Goal: Information Seeking & Learning: Learn about a topic

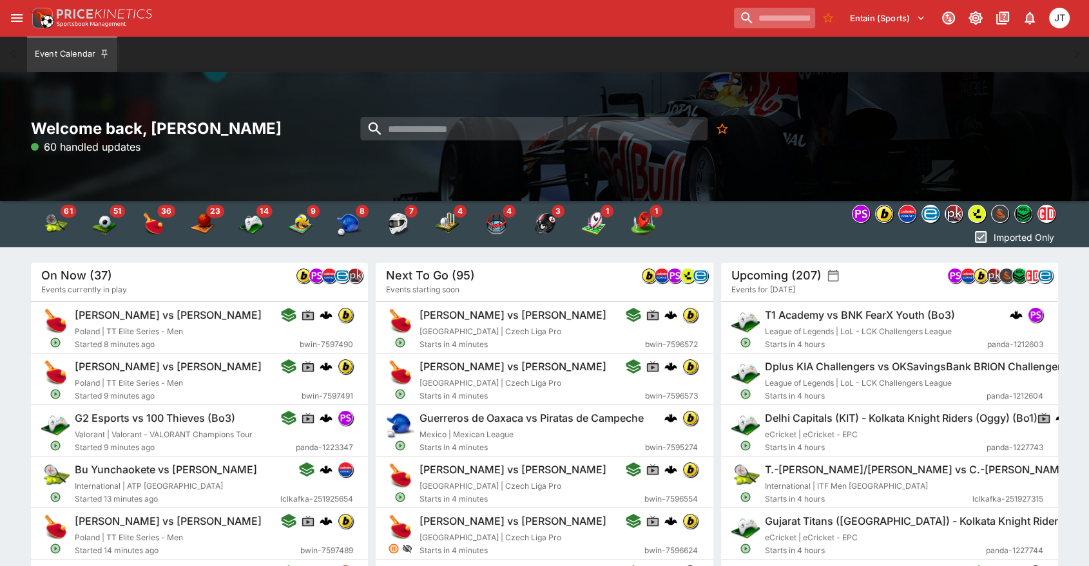
click at [755, 15] on input "search" at bounding box center [774, 18] width 81 height 21
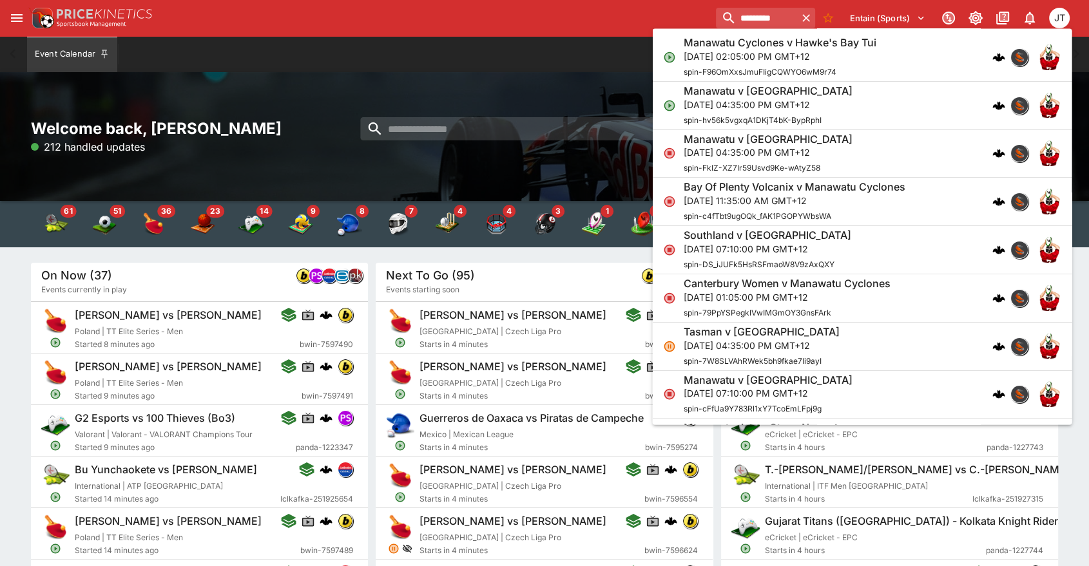
type input "********"
click at [745, 96] on h6 "Manawatu v [GEOGRAPHIC_DATA]" at bounding box center [767, 91] width 169 height 14
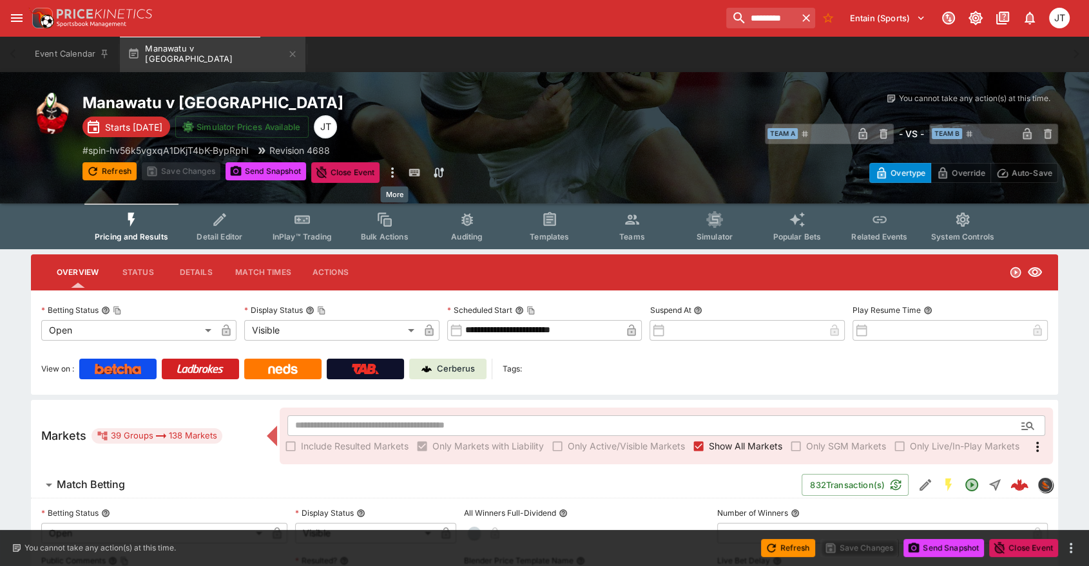
click at [392, 173] on icon "more" at bounding box center [392, 172] width 15 height 15
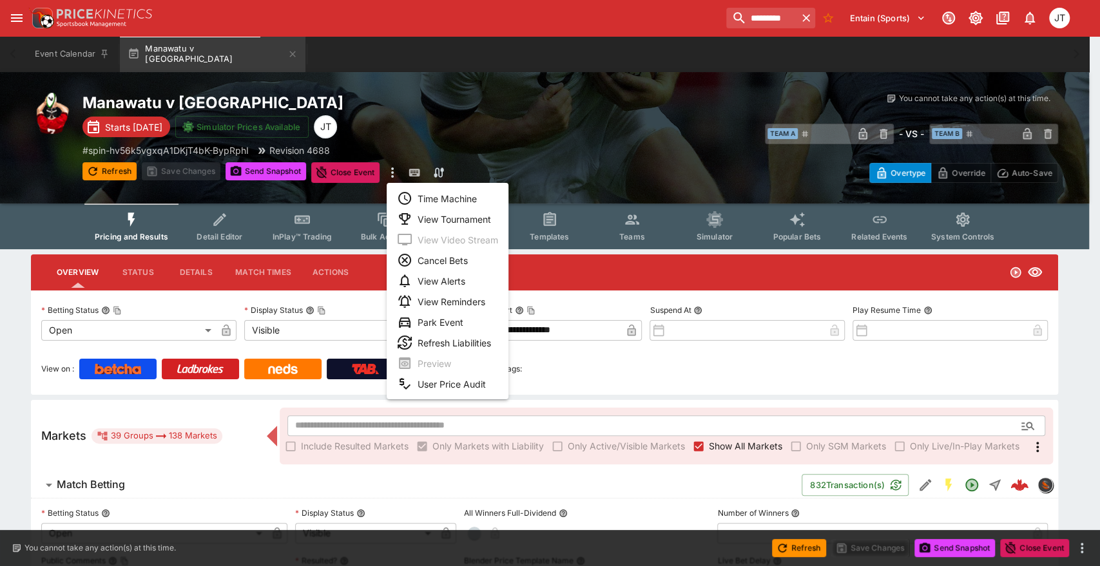
click at [434, 189] on li "Time Machine" at bounding box center [447, 198] width 122 height 21
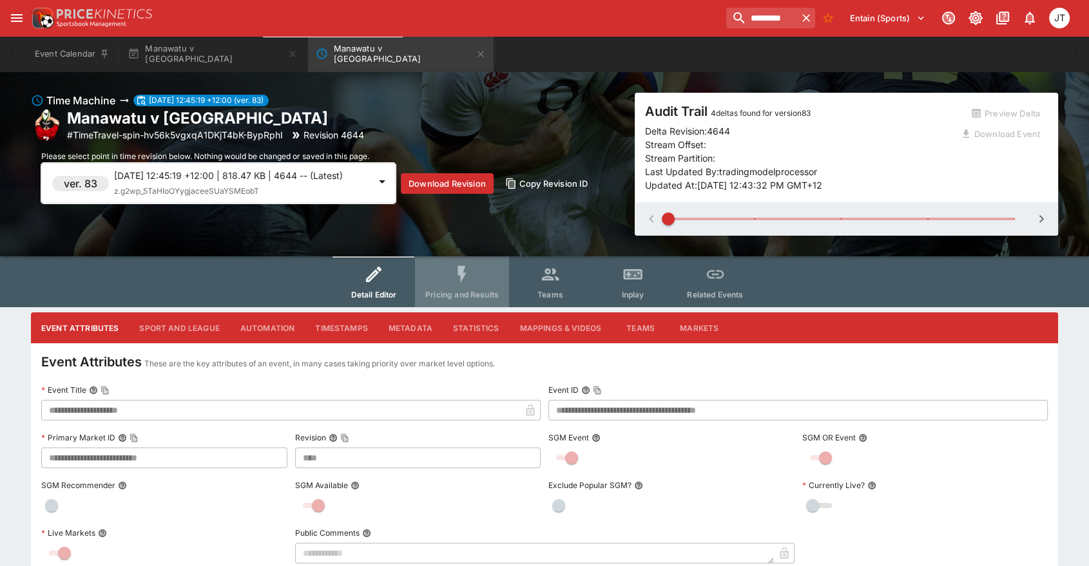
click at [452, 296] on span "Pricing and Results" at bounding box center [461, 295] width 73 height 10
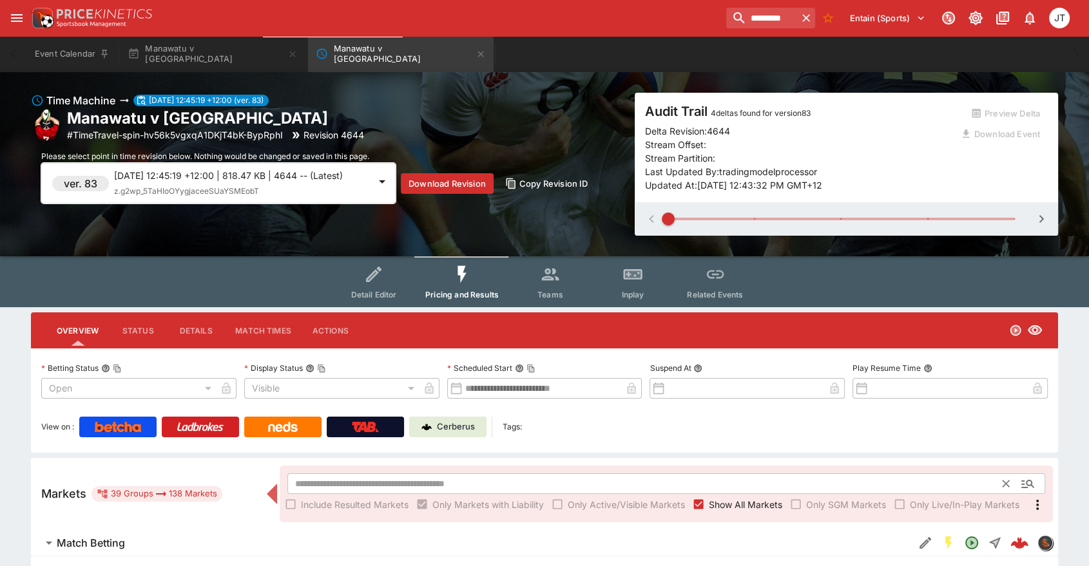
click at [501, 483] on input "text" at bounding box center [645, 483] width 716 height 21
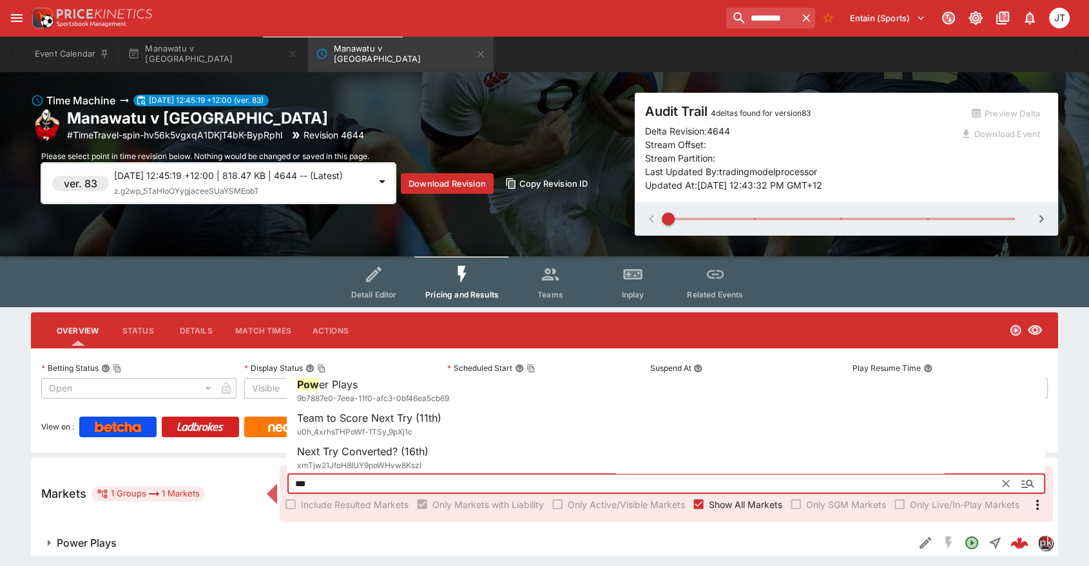
type input "***"
click at [113, 539] on h6 "Power Plays" at bounding box center [87, 544] width 60 height 14
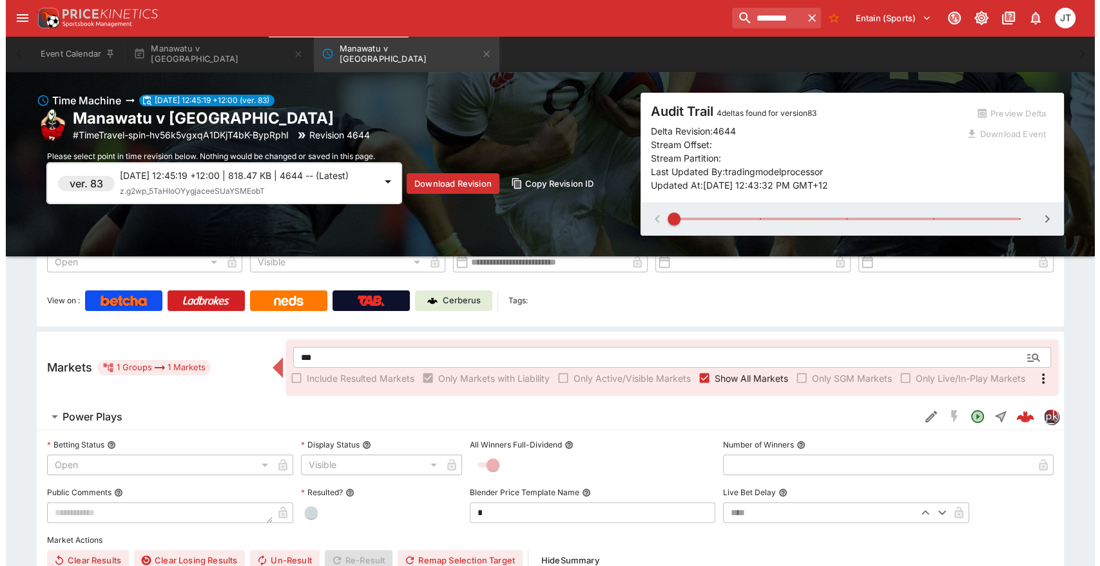
scroll to position [126, 0]
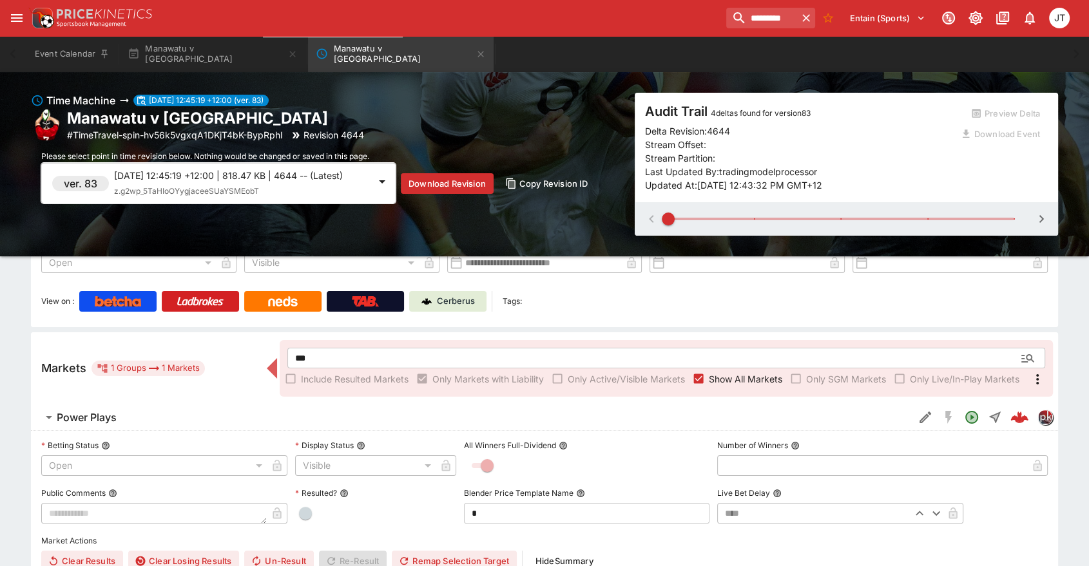
click at [178, 194] on span "z.g2wp_5TaHIoOYygjaceeSUaYSMEobT" at bounding box center [186, 191] width 145 height 10
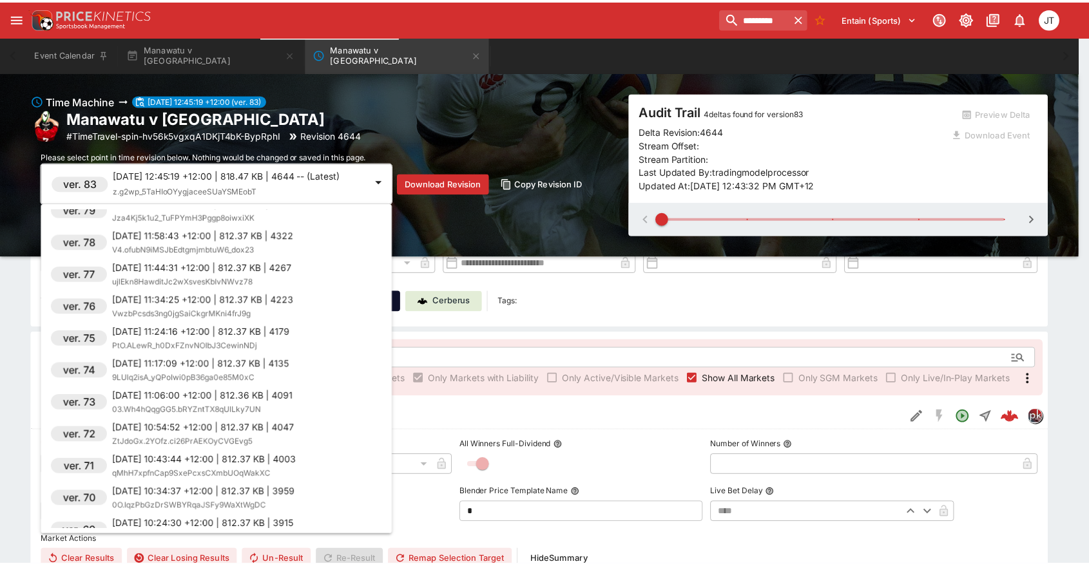
scroll to position [154, 0]
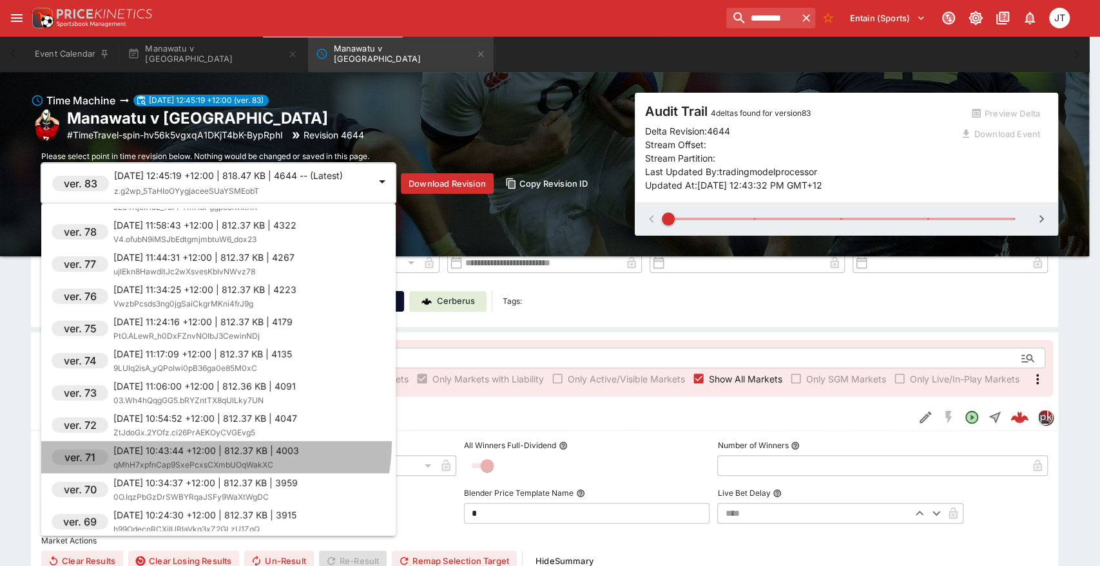
click at [215, 442] on li "ver. 71 [DATE] 10:43:44 +12:00 | 812.37 KB | 4003 qMhH7xpfnCap9SxePcxsCXmbUOqWa…" at bounding box center [218, 457] width 354 height 32
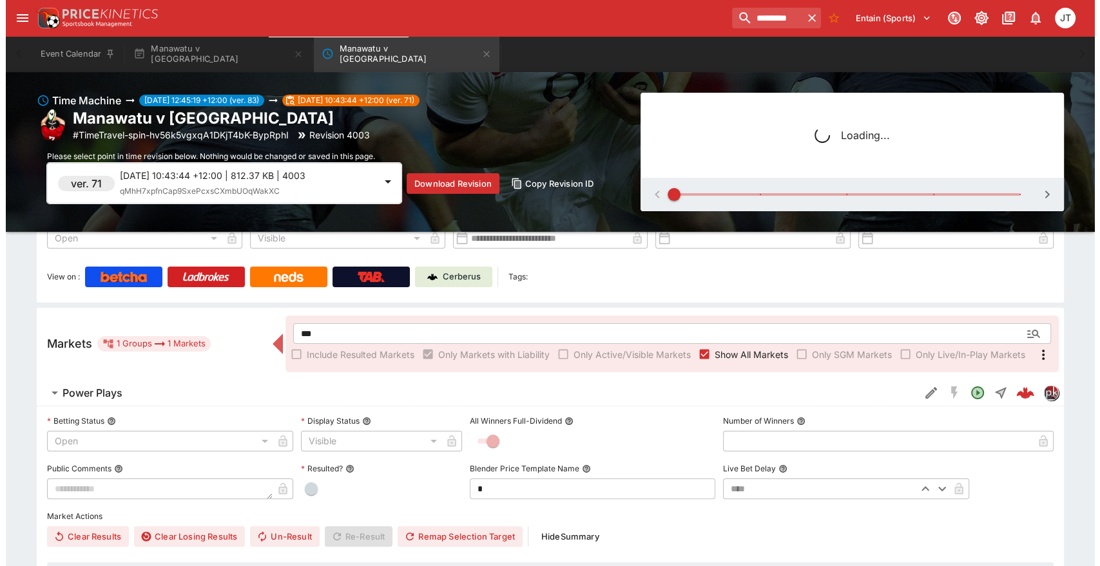
scroll to position [0, 0]
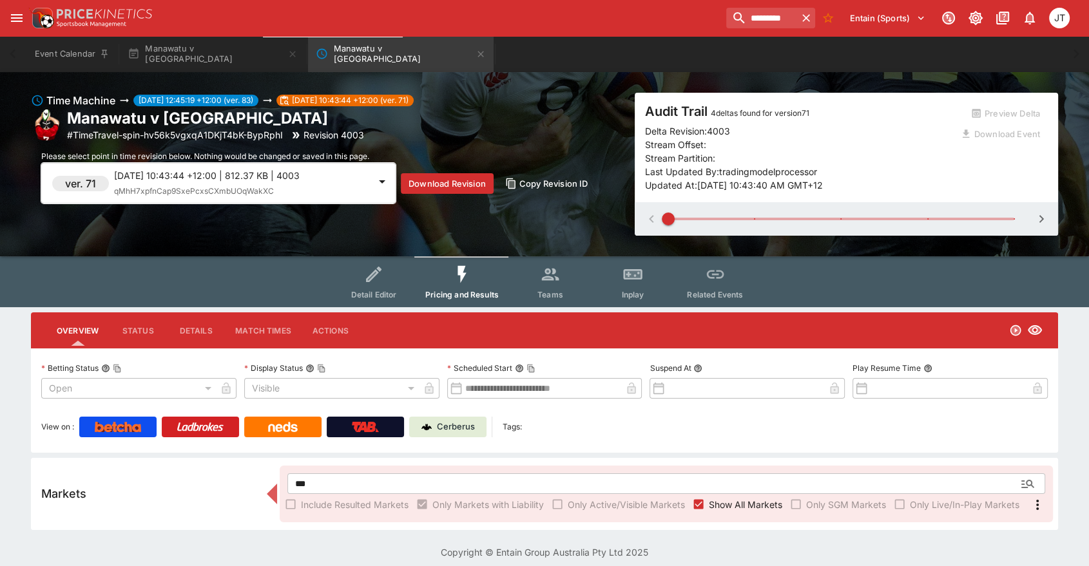
click at [289, 176] on p "[DATE] 10:43:44 +12:00 | 812.37 KB | 4003" at bounding box center [241, 176] width 255 height 14
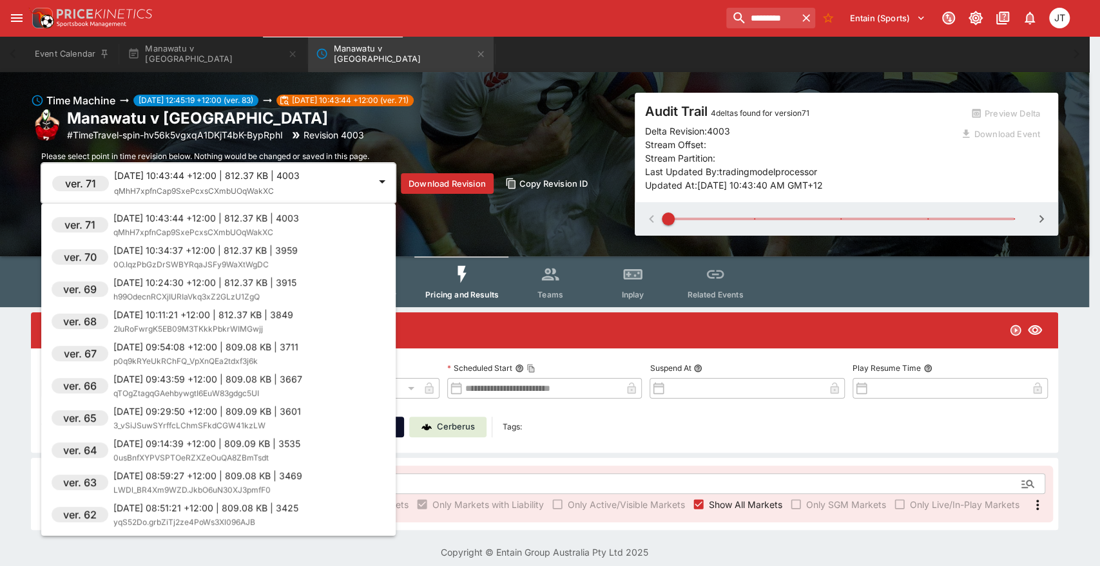
scroll to position [242, 0]
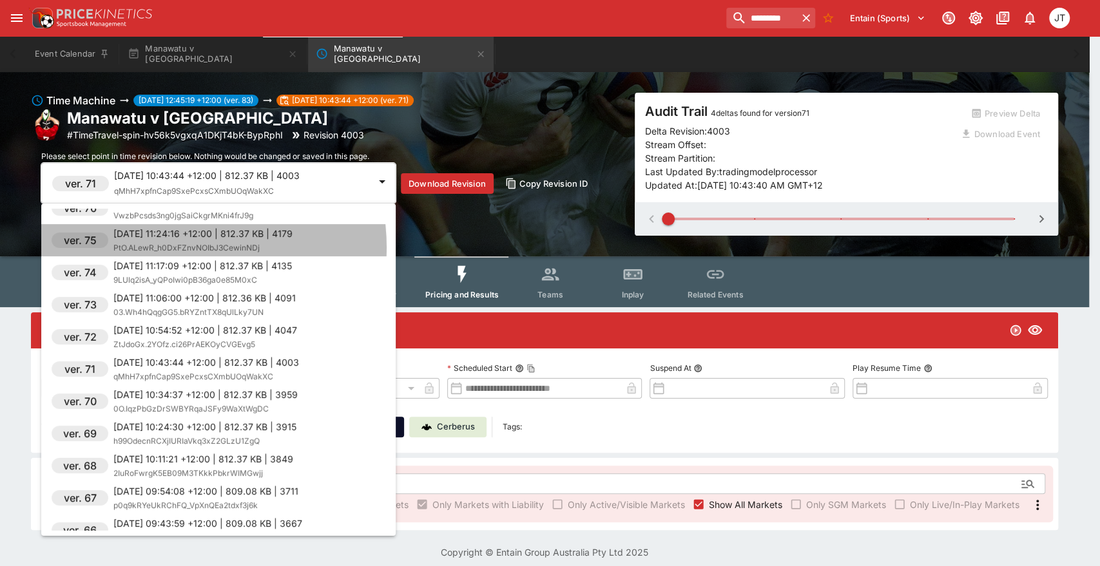
click at [171, 247] on span "PtO.ALewR_h0DxFZnvNOIbJ3CewinNDj" at bounding box center [186, 248] width 146 height 10
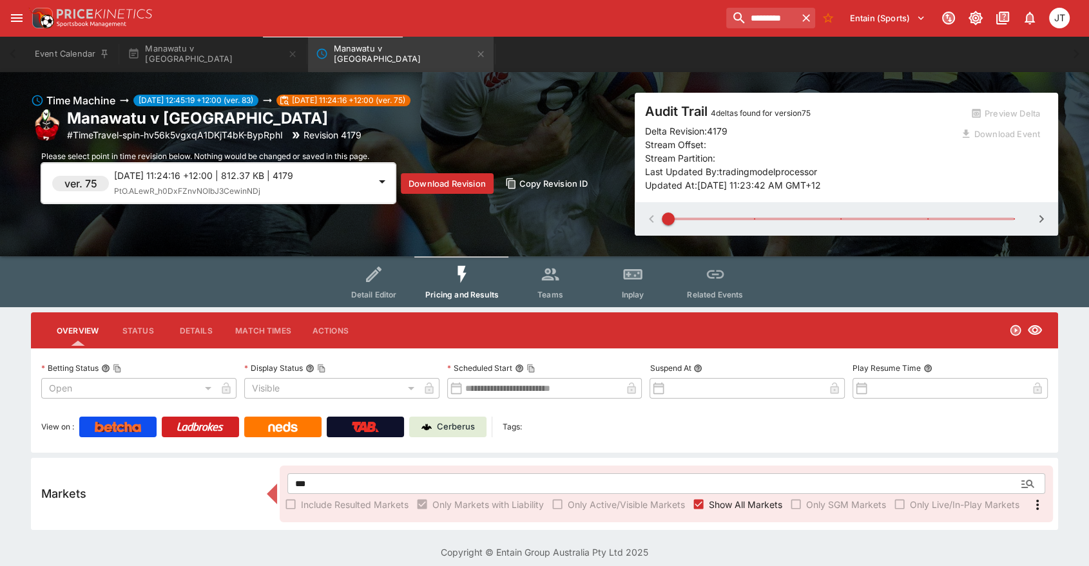
click at [177, 194] on span "PtO.ALewR_h0DxFZnvNOIbJ3CewinNDj" at bounding box center [187, 191] width 146 height 10
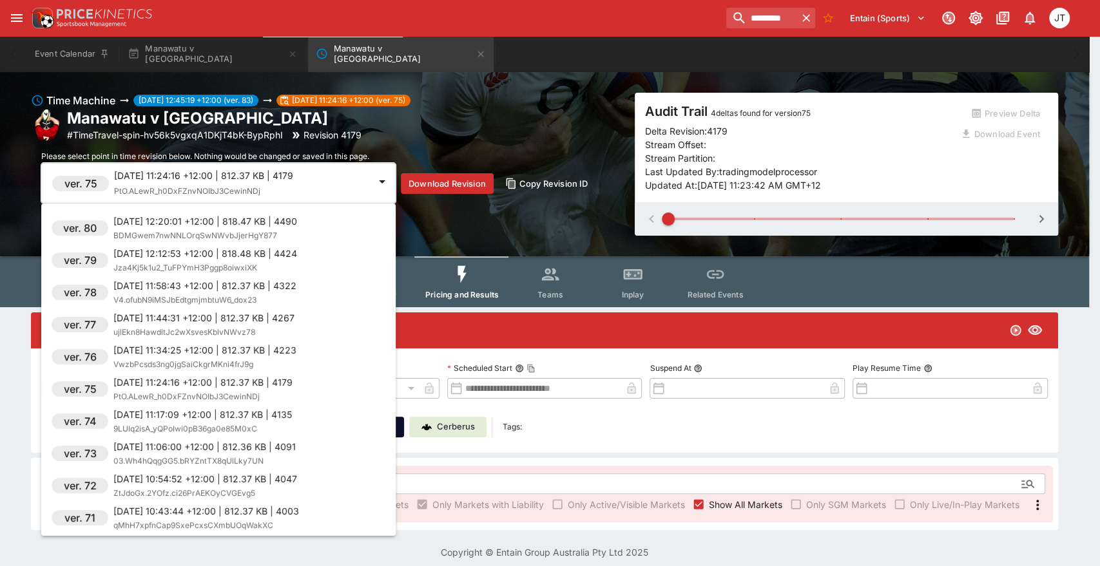
scroll to position [91, 0]
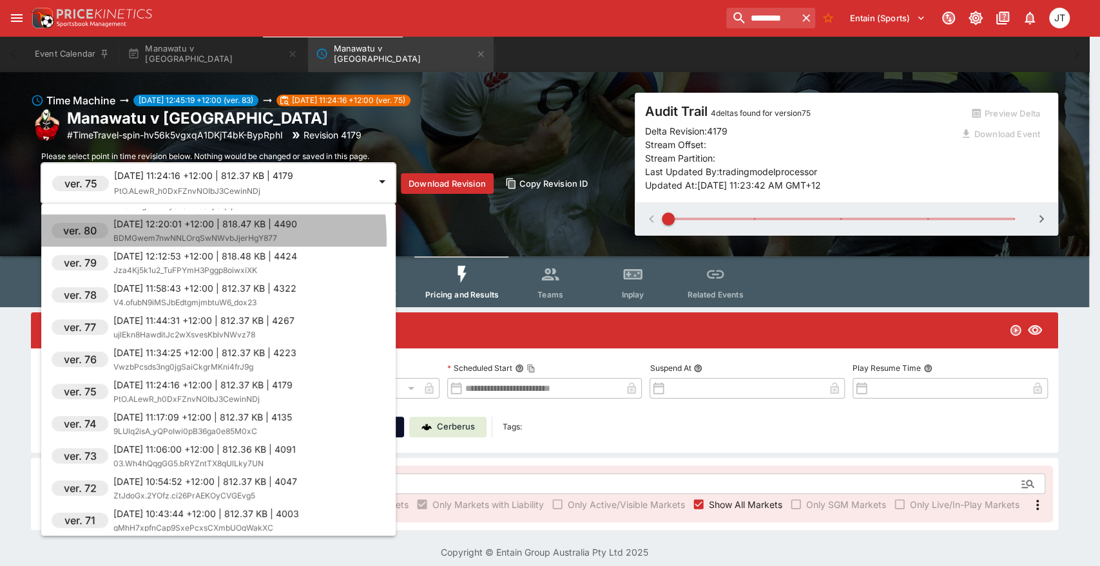
click at [180, 238] on span "BDMGwem7nwNNLOrqSwNWvbJjerHgY877" at bounding box center [195, 238] width 164 height 10
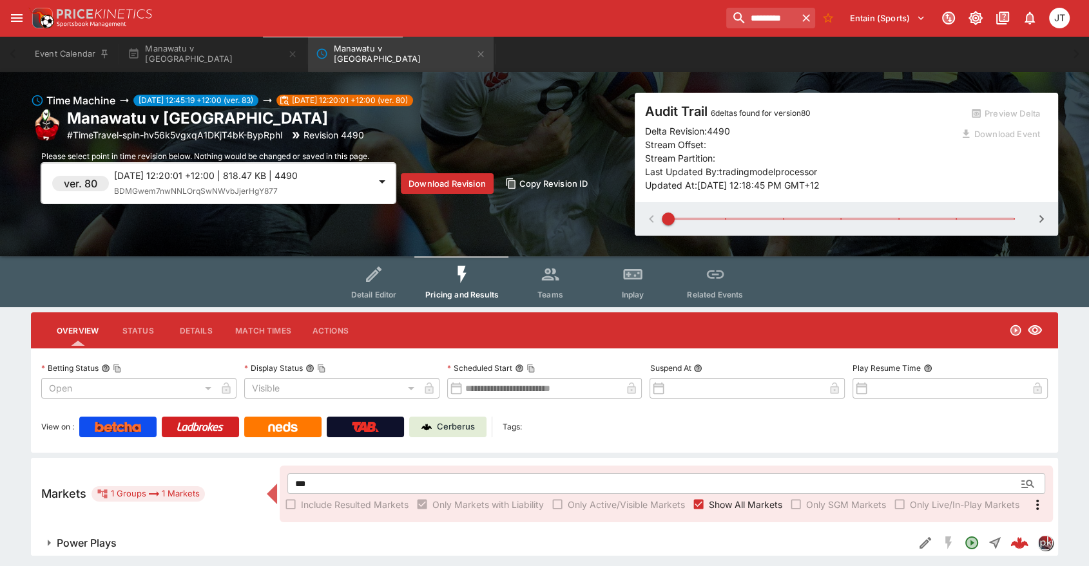
click at [175, 195] on span "BDMGwem7nwNNLOrqSwNWvbJjerHgY877" at bounding box center [196, 191] width 164 height 10
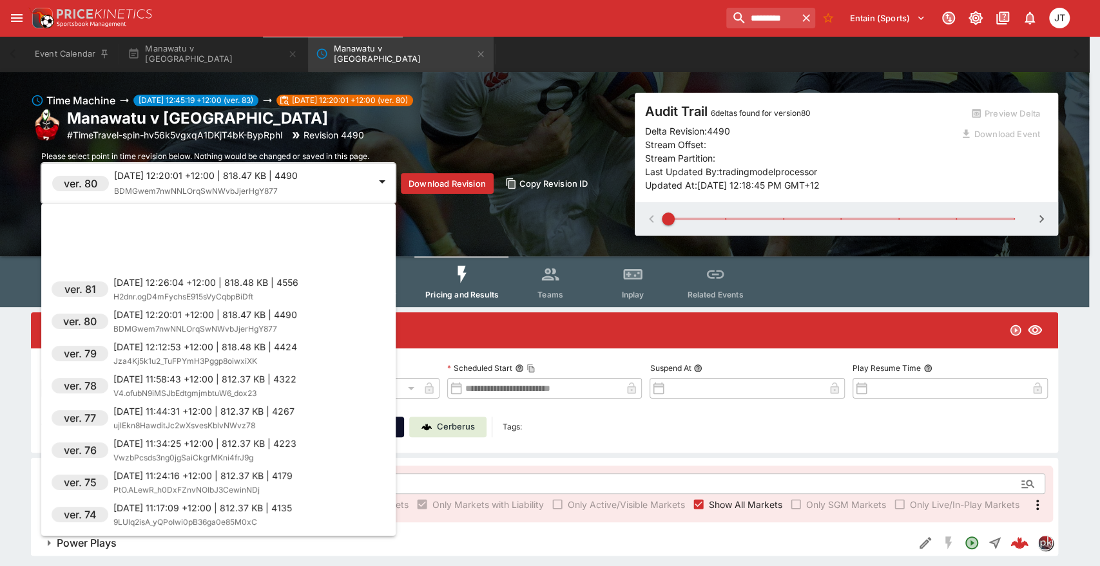
scroll to position [97, 0]
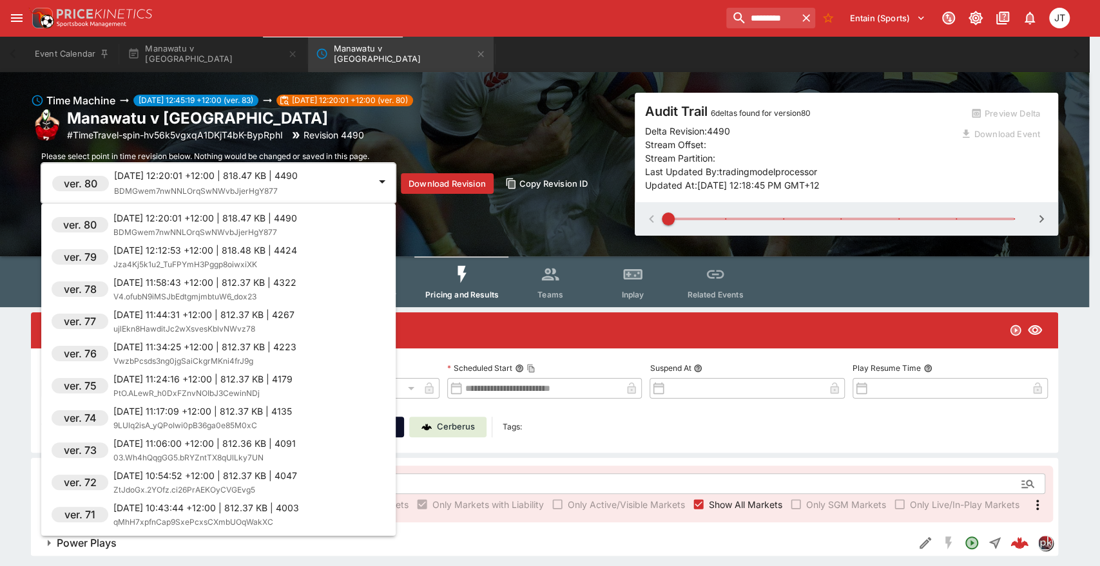
click at [158, 254] on p "[DATE] 12:12:53 +12:00 | 818.48 KB | 4424" at bounding box center [205, 250] width 184 height 14
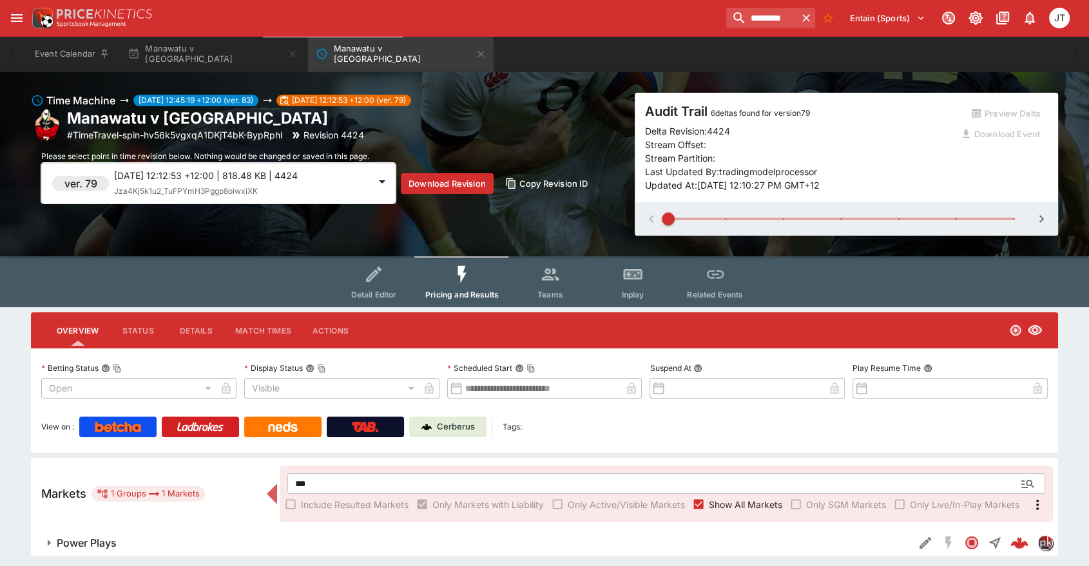
click at [149, 195] on span "Jza4Kj5k1u2_TuFPYmH3Pggp8oiwxiXK" at bounding box center [186, 191] width 144 height 10
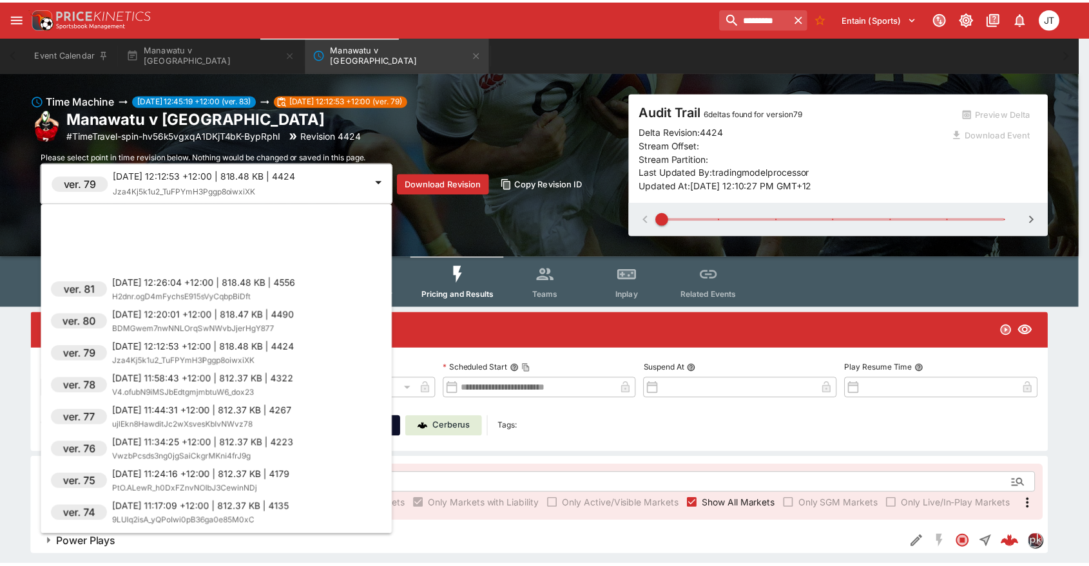
scroll to position [129, 0]
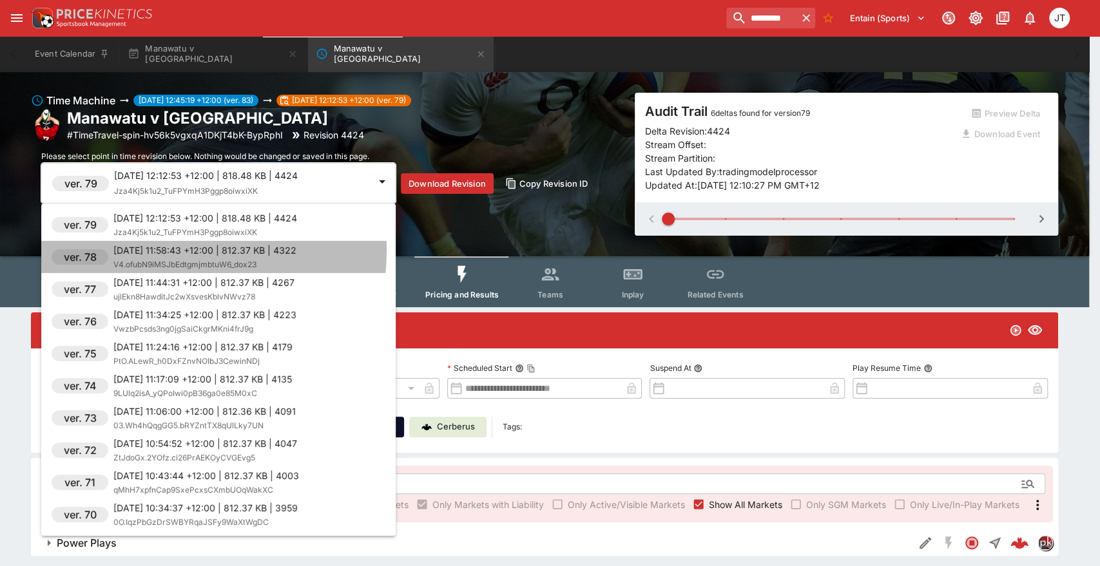
click at [149, 250] on p "[DATE] 11:58:43 +12:00 | 812.37 KB | 4322" at bounding box center [204, 250] width 183 height 14
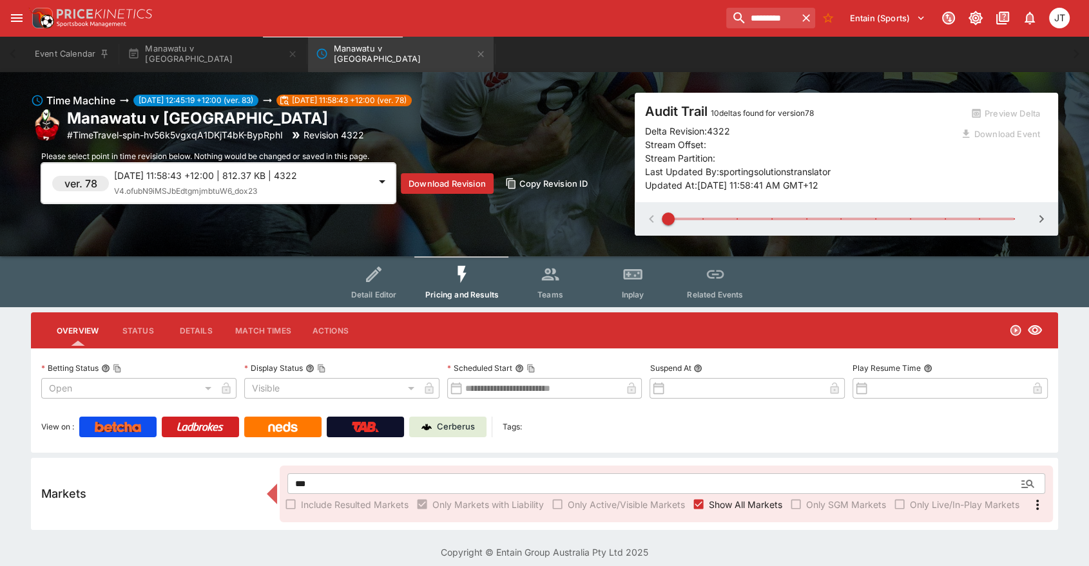
click at [997, 221] on span at bounding box center [841, 218] width 346 height 19
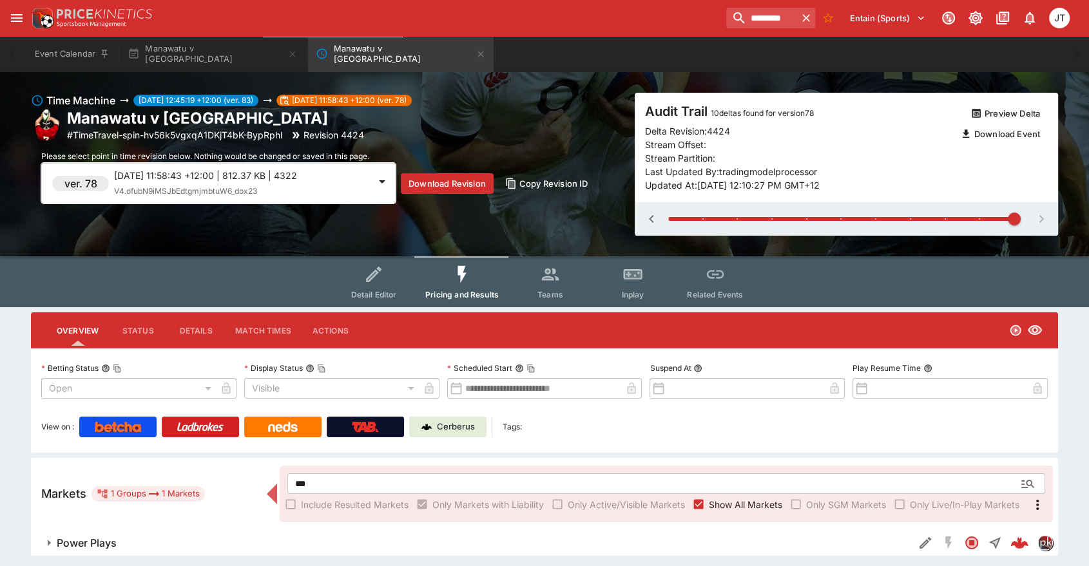
click at [654, 220] on icon "button" at bounding box center [651, 218] width 15 height 15
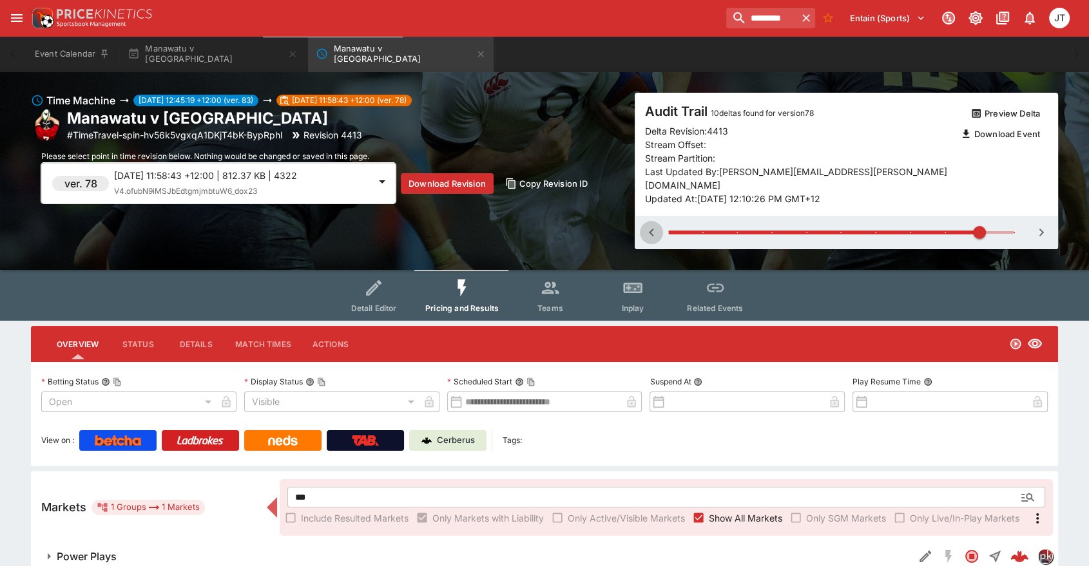
click at [654, 225] on icon "button" at bounding box center [651, 232] width 15 height 15
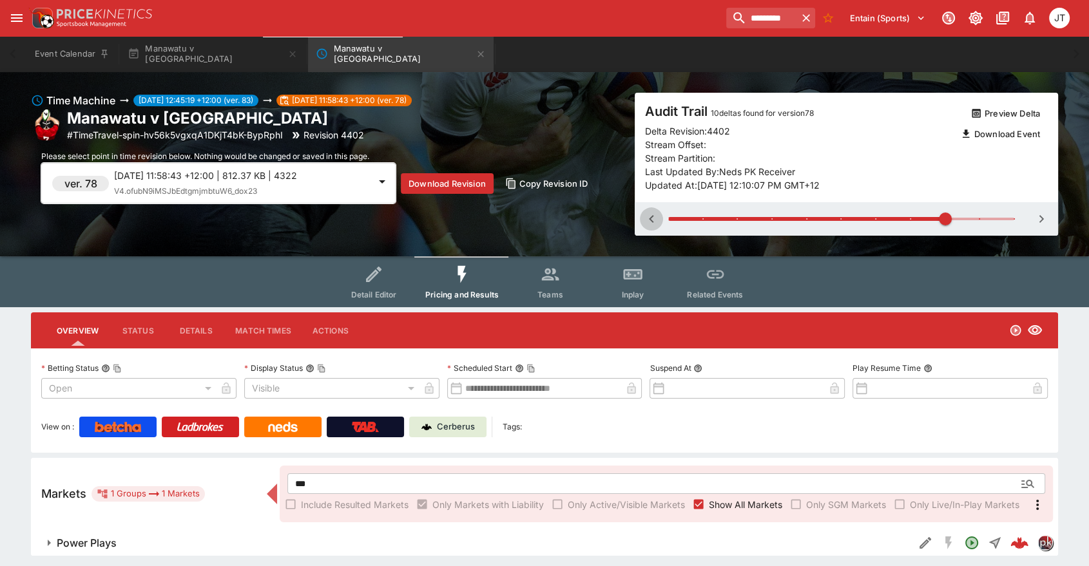
click at [654, 220] on icon "button" at bounding box center [651, 218] width 15 height 15
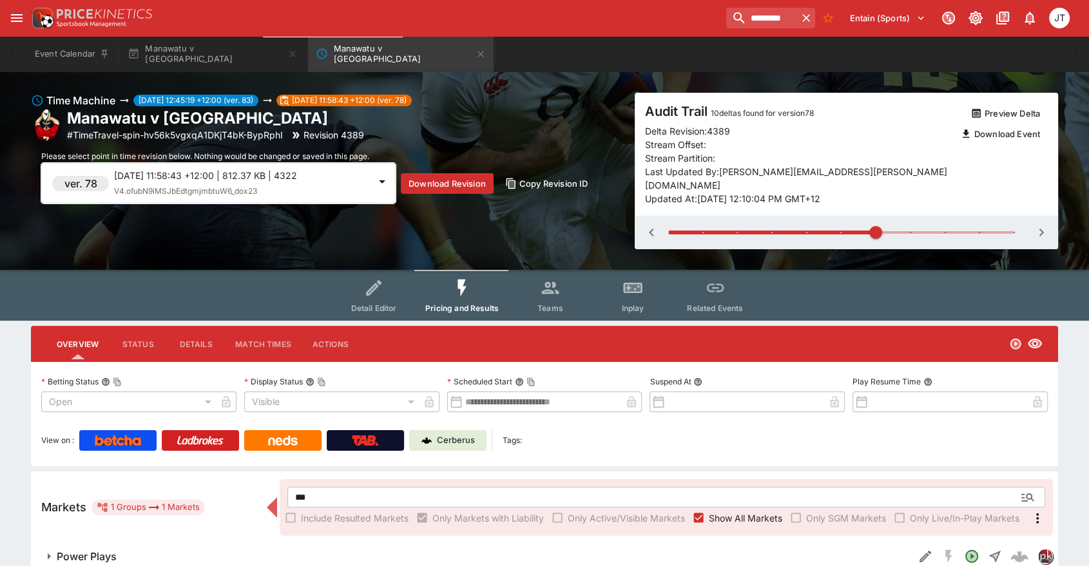
click at [654, 225] on icon "button" at bounding box center [651, 232] width 15 height 15
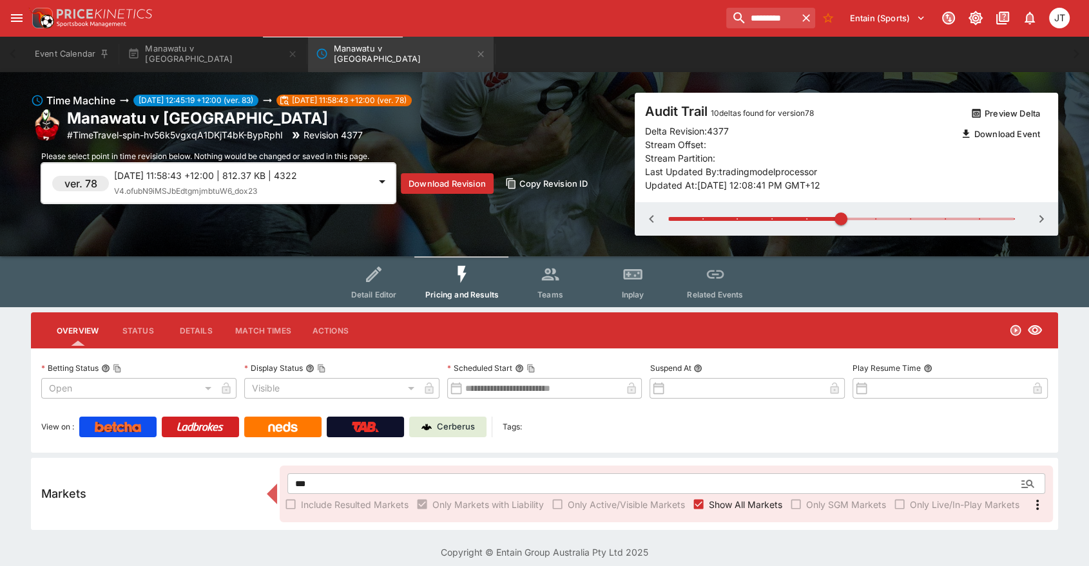
click at [1031, 215] on button "button" at bounding box center [1040, 218] width 23 height 23
type input "*"
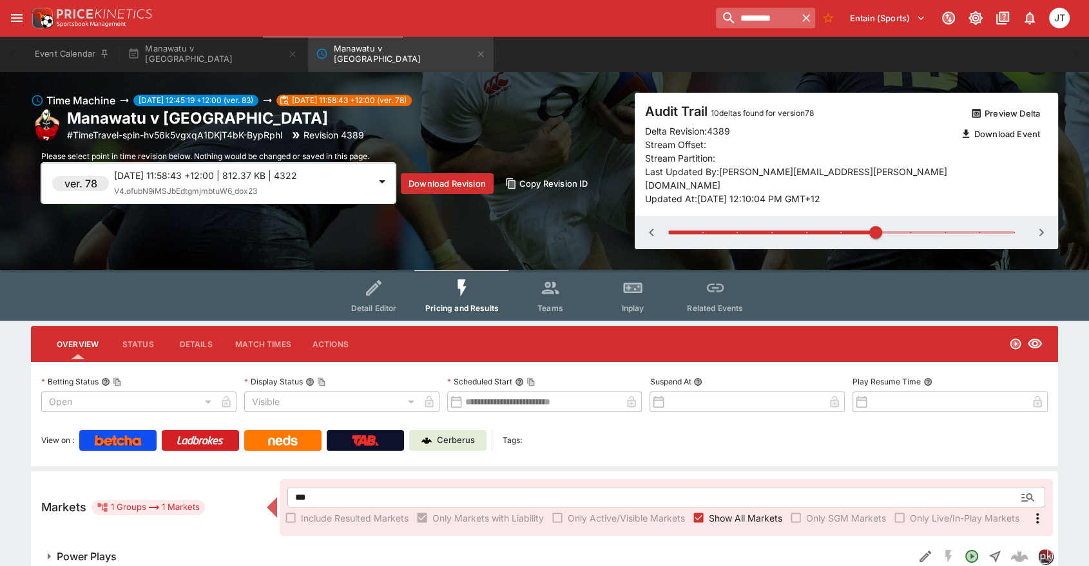
click at [772, 23] on input "********" at bounding box center [756, 18] width 81 height 21
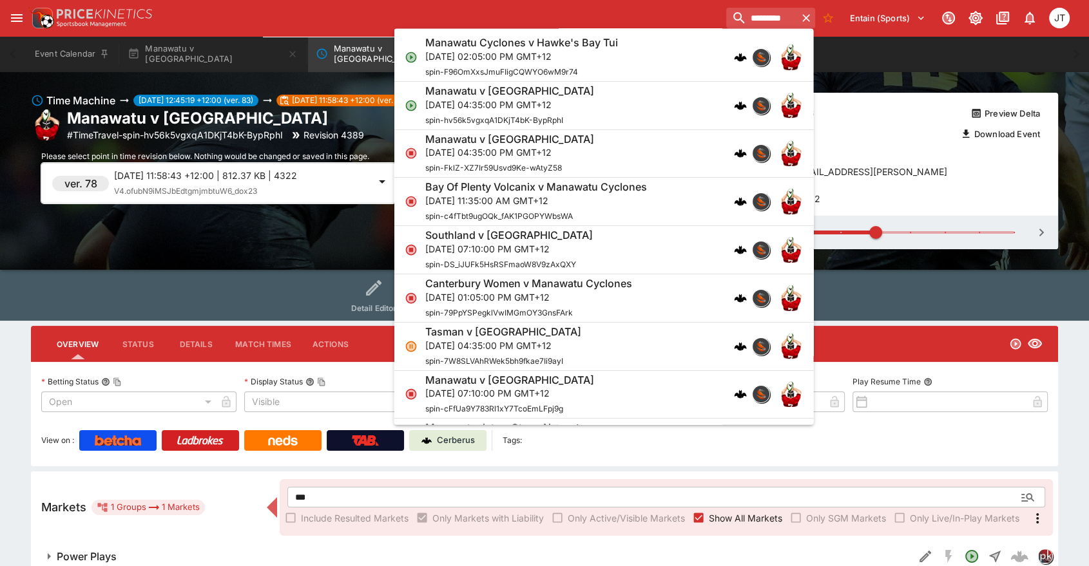
click at [508, 152] on p "[DATE] 04:35:00 PM GMT+12" at bounding box center [509, 153] width 169 height 14
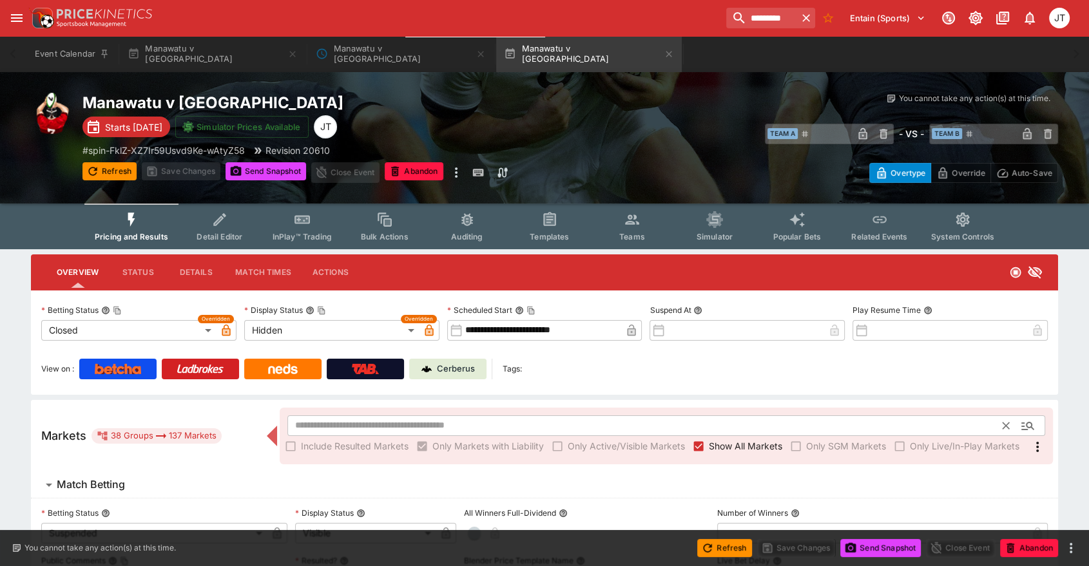
type input "**********"
type input "******"
type input "**********"
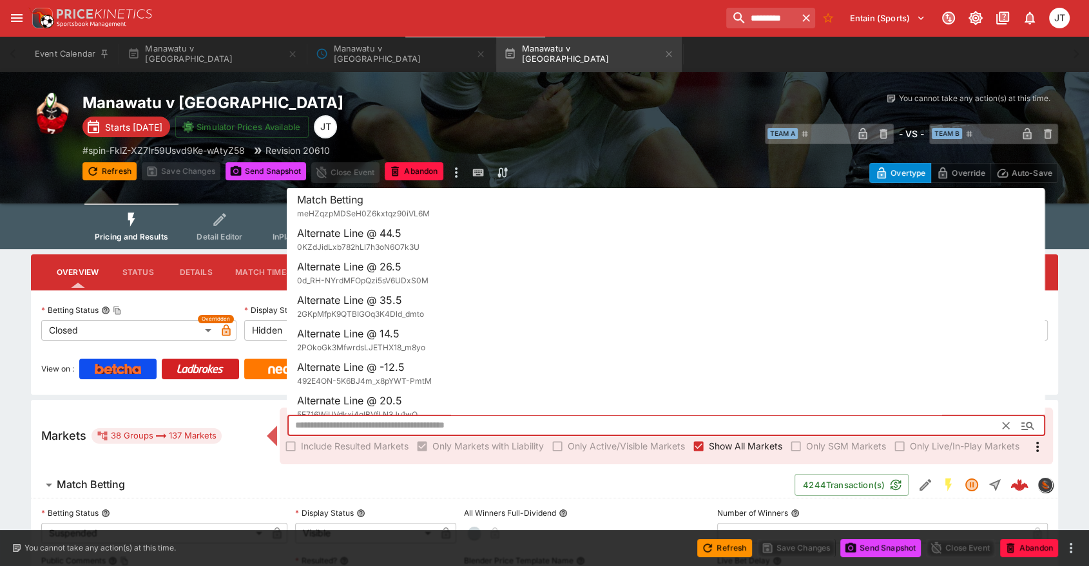
click at [425, 418] on input "text" at bounding box center [645, 425] width 716 height 21
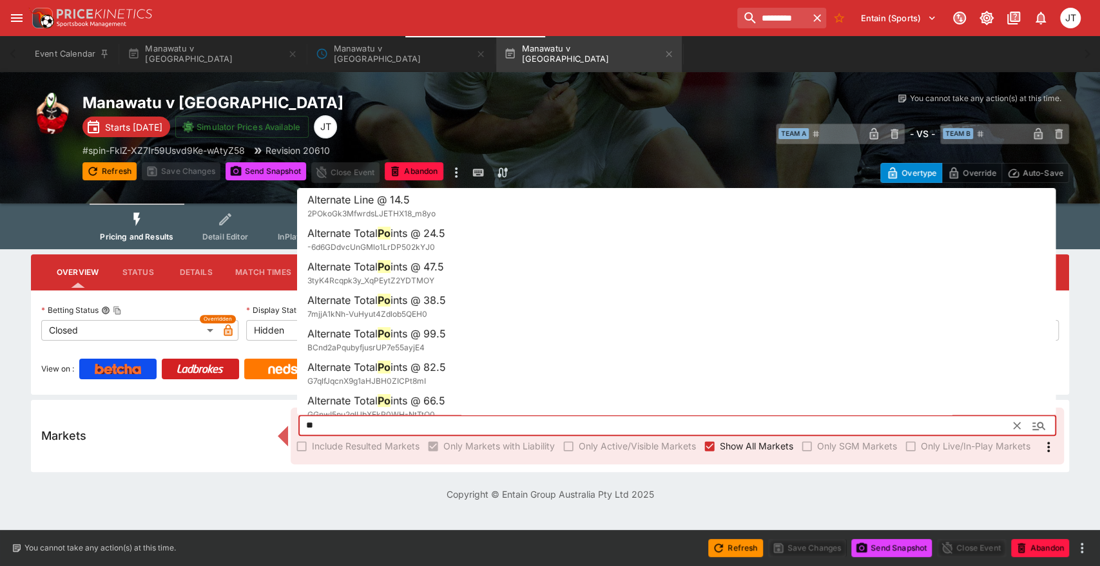
type input "*"
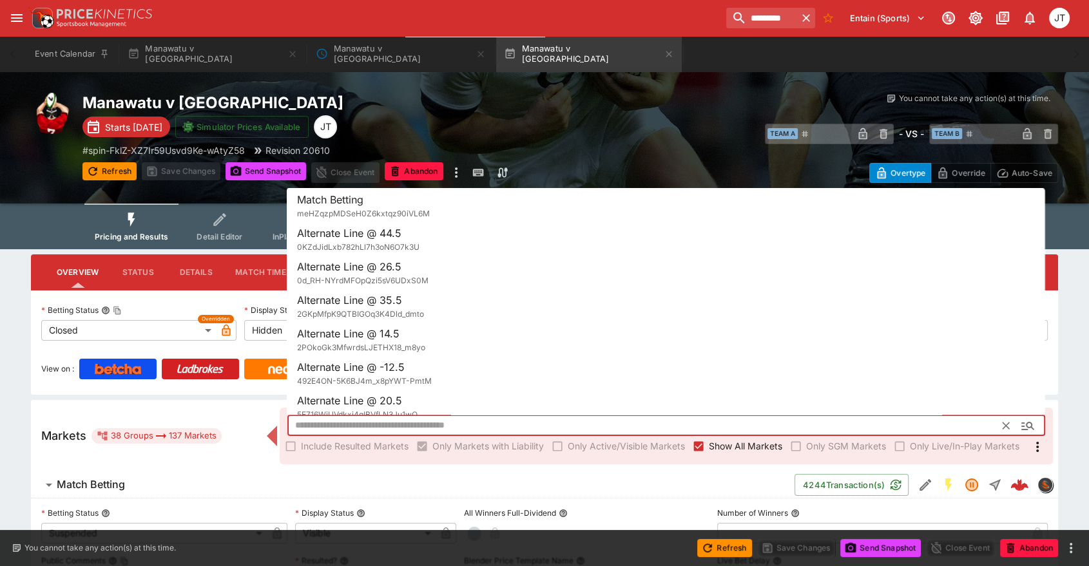
click at [113, 485] on h6 "Match Betting" at bounding box center [91, 485] width 68 height 14
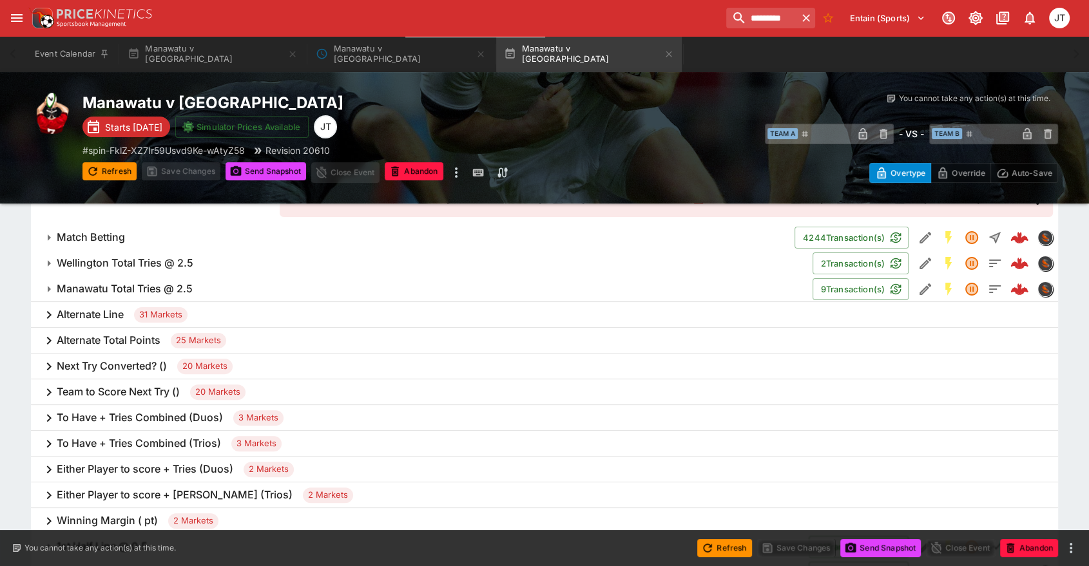
scroll to position [247, 0]
